Goal: Obtain resource: Obtain resource

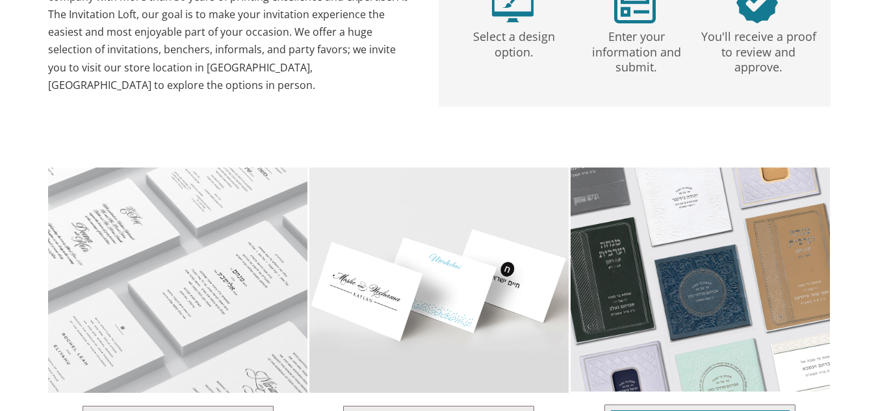
scroll to position [385, 0]
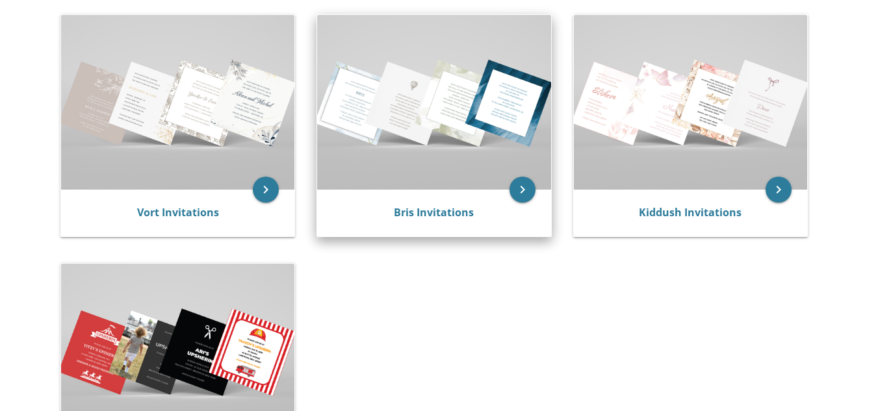
click at [394, 155] on img at bounding box center [433, 102] width 233 height 175
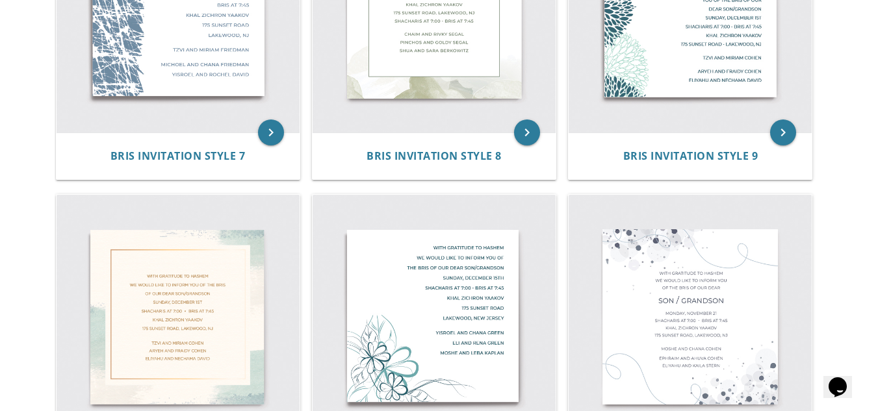
scroll to position [1048, 0]
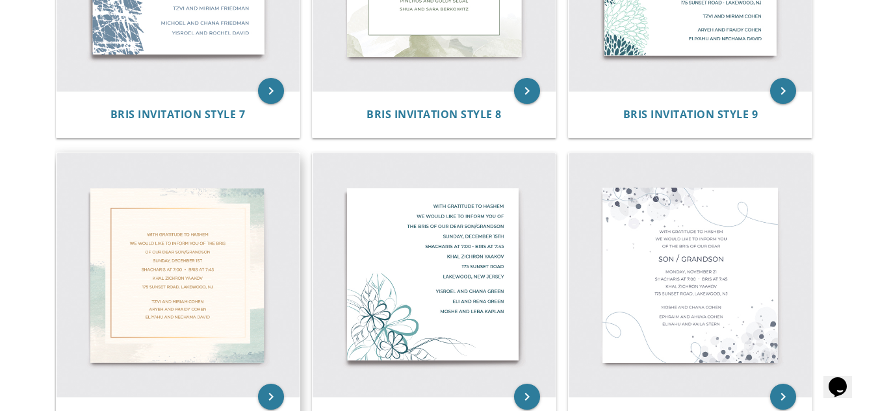
click at [212, 302] on img at bounding box center [178, 274] width 243 height 243
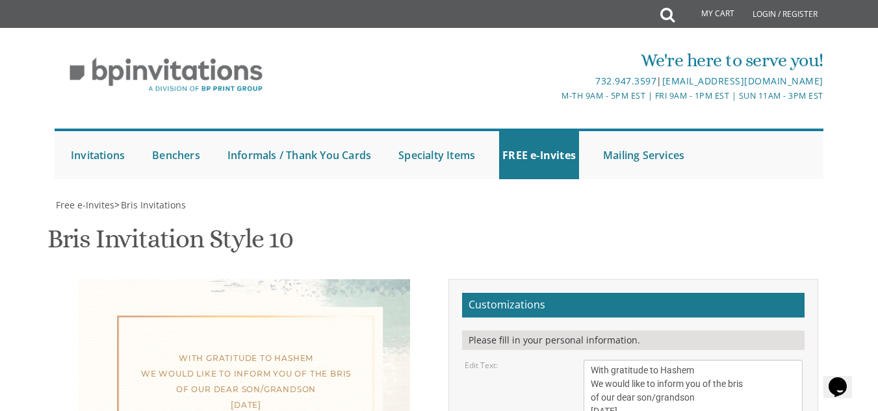
scroll to position [262, 0]
drag, startPoint x: 590, startPoint y: 108, endPoint x: 732, endPoint y: 199, distance: 168.5
click at [732, 360] on textarea "With gratitude to Hashem We would like to inform you of the bris of our dear so…" at bounding box center [692, 411] width 218 height 103
type textarea "Bisiyata dishmaya we'd like to invite you to a siyum in honor of [PERSON_NAME] …"
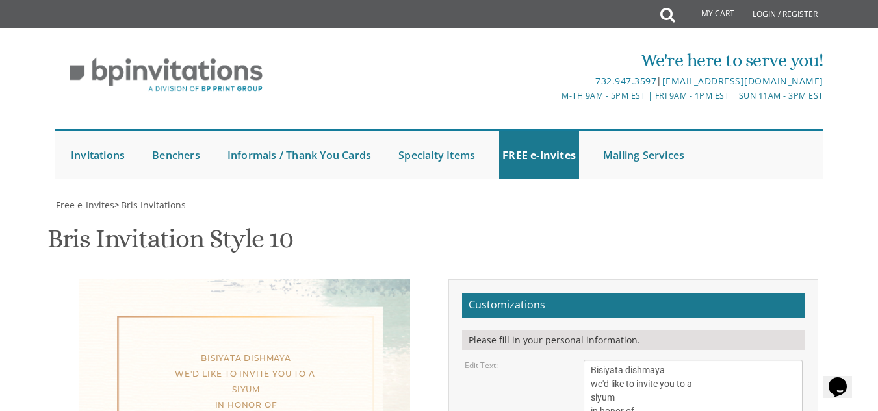
drag, startPoint x: 733, startPoint y: 250, endPoint x: 569, endPoint y: 184, distance: 176.6
click at [648, 360] on textarea "With gratitude to Hashem We would like to inform you of the bris of our dear so…" at bounding box center [692, 411] width 218 height 103
drag, startPoint x: 709, startPoint y: 251, endPoint x: 557, endPoint y: 205, distance: 158.2
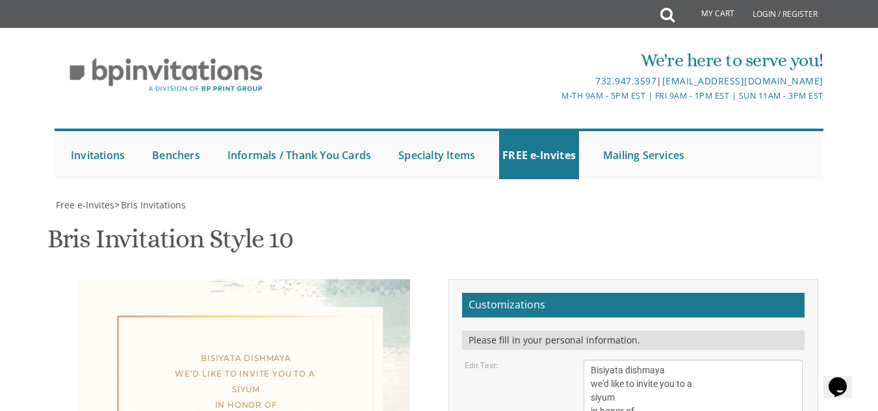
type textarea "[PERSON_NAME] and [PERSON_NAME]"
type input "[EMAIL_ADDRESS][DOMAIN_NAME]"
click at [640, 360] on textarea "With gratitude to Hashem We would like to inform you of the bris of our dear so…" at bounding box center [692, 411] width 218 height 103
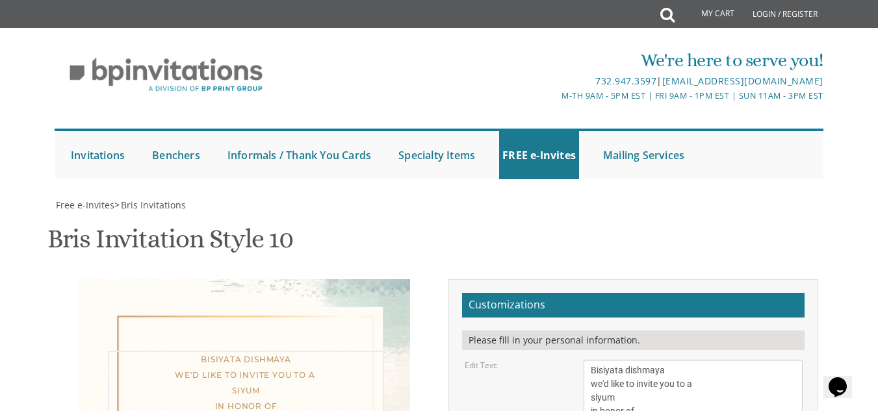
scroll to position [10, 0]
type textarea "Bisiyata dishmaya we'd like to invite you to a siyum in honor of [PERSON_NAME] …"
